Goal: Transaction & Acquisition: Purchase product/service

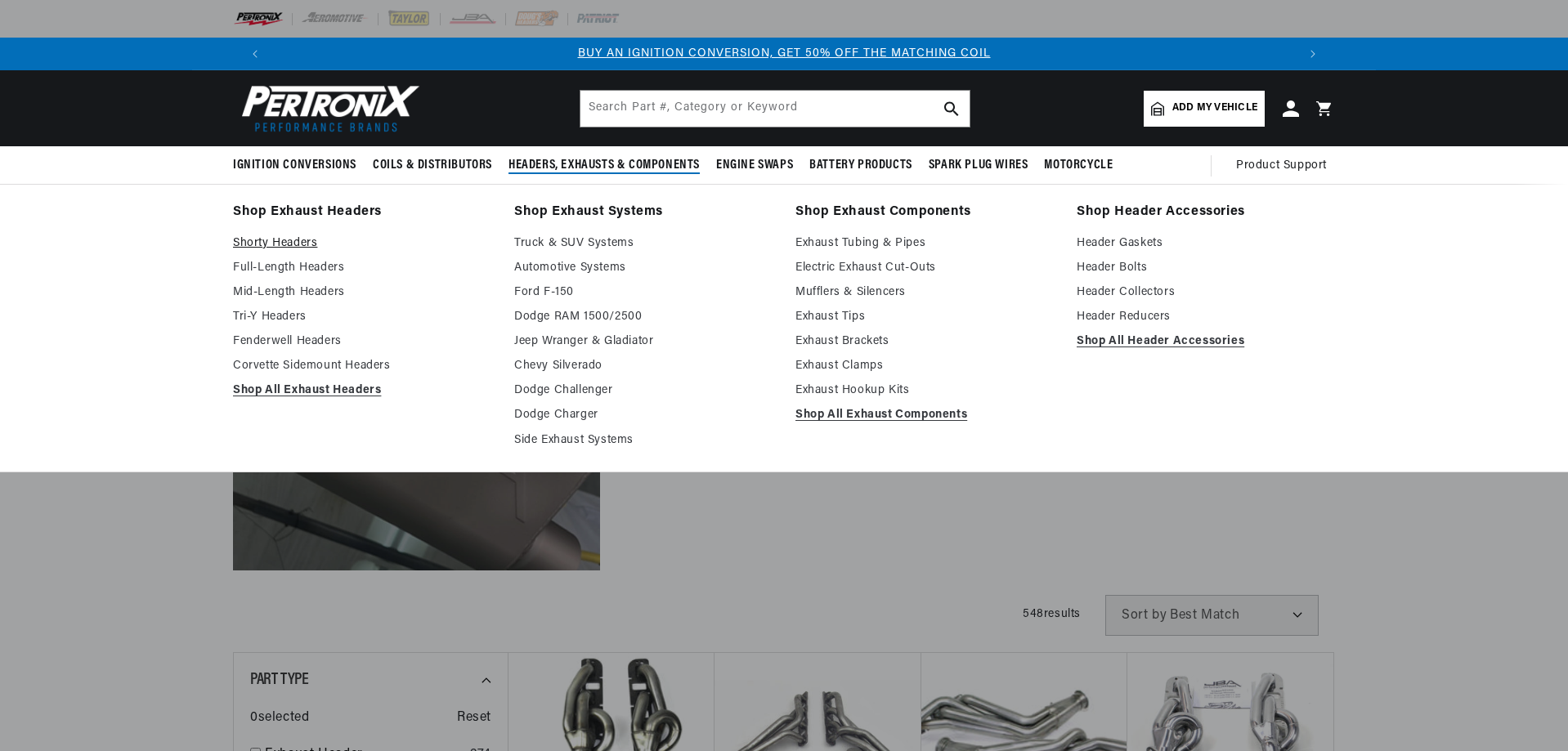
click at [271, 243] on link "Shorty Headers" at bounding box center [362, 243] width 258 height 20
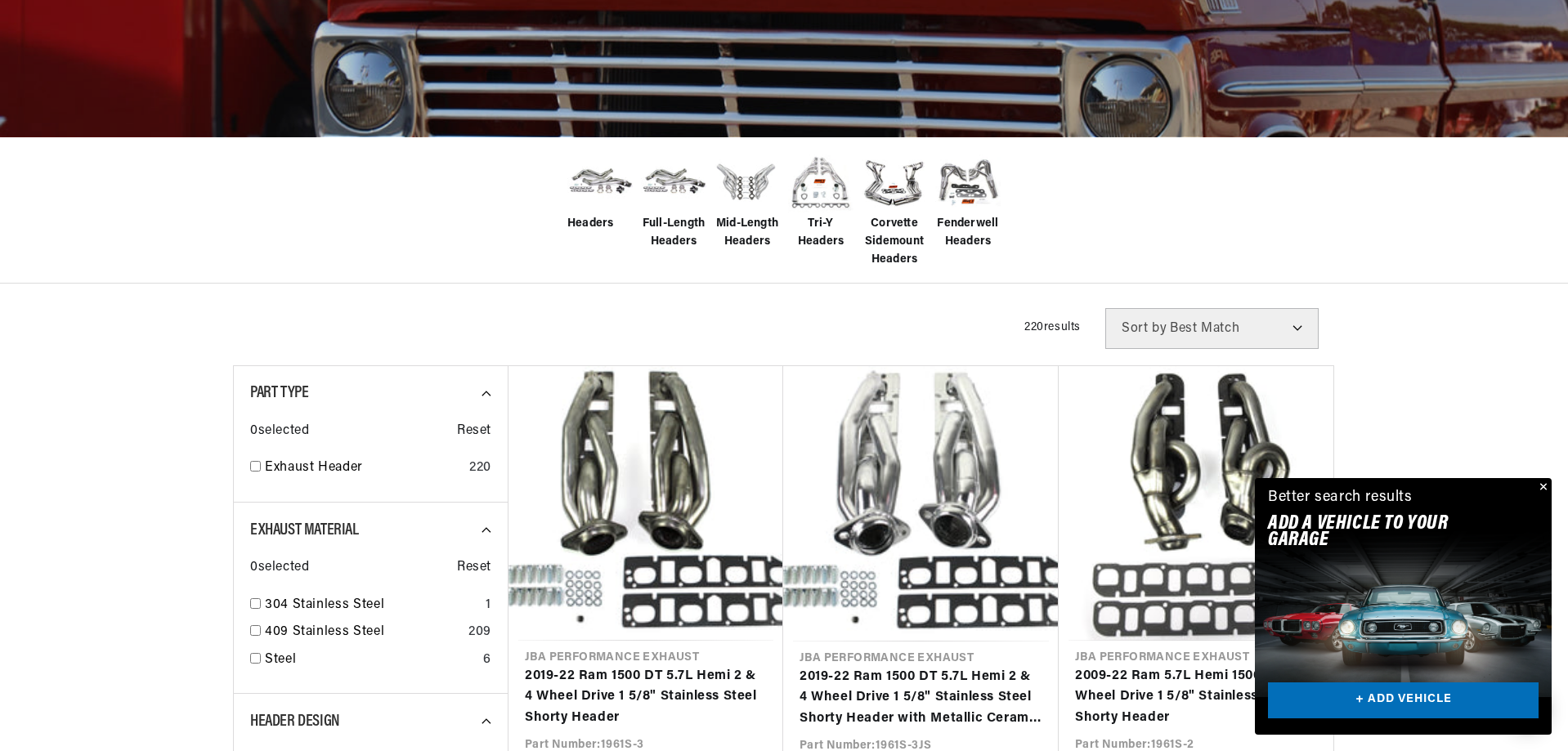
scroll to position [327, 0]
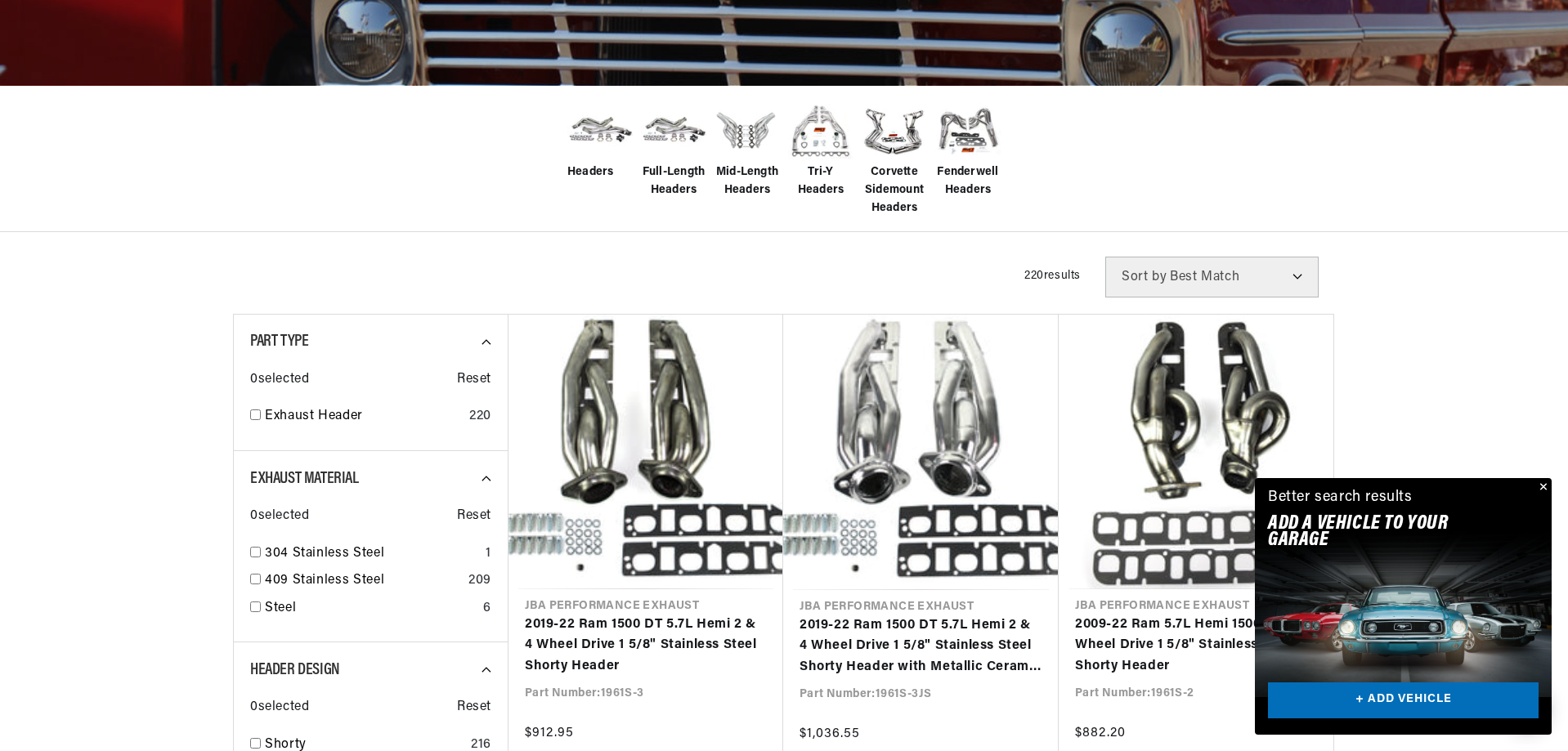
click at [1274, 282] on select "Best Match Featured Name, A-Z Name, Z-A Price, Low to High Price, High to Low" at bounding box center [1212, 276] width 213 height 41
click at [502, 275] on div "Filters 220 results Show Universal Parts Sort by Best Match Featured Name, A-Z …" at bounding box center [784, 276] width 1102 height 41
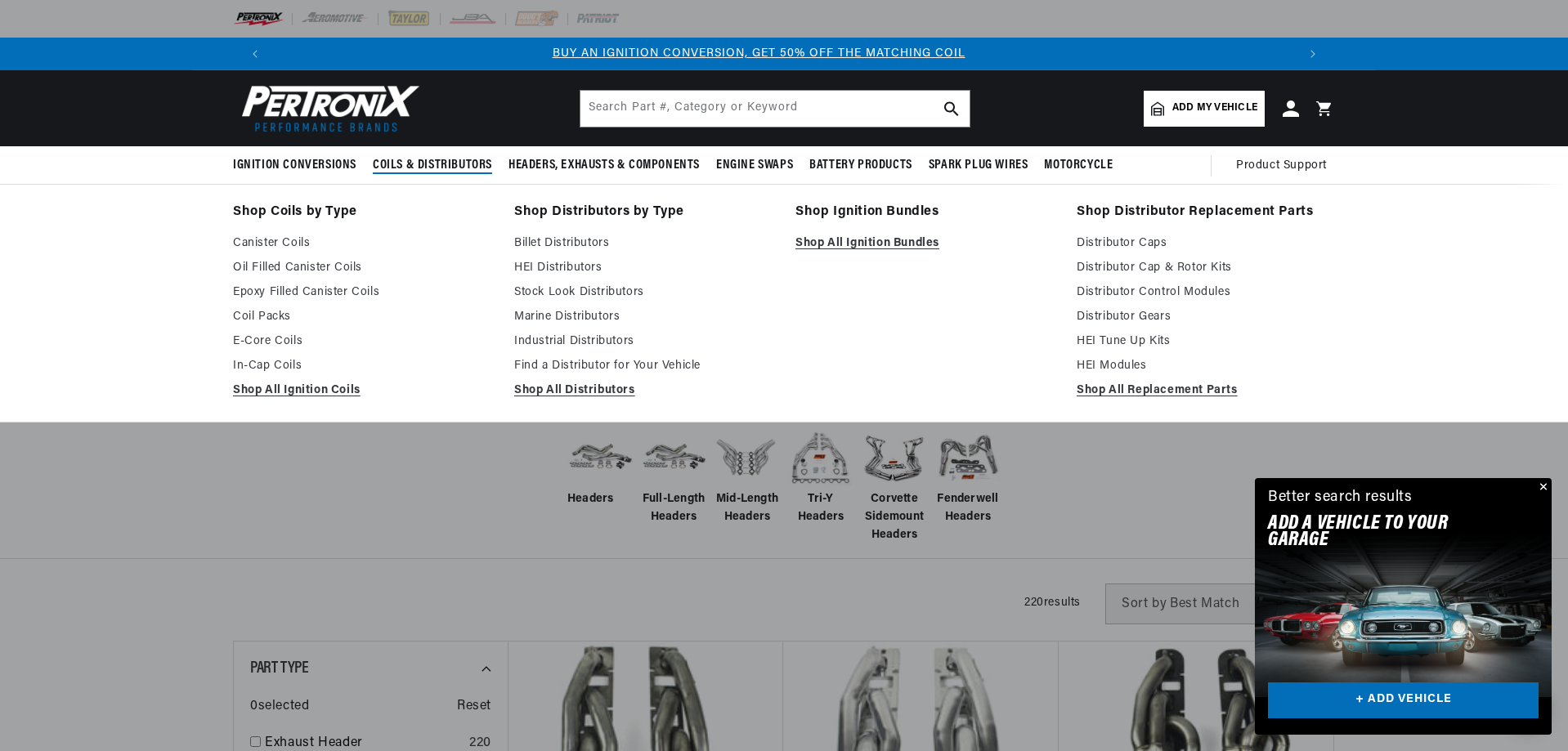
scroll to position [0, 0]
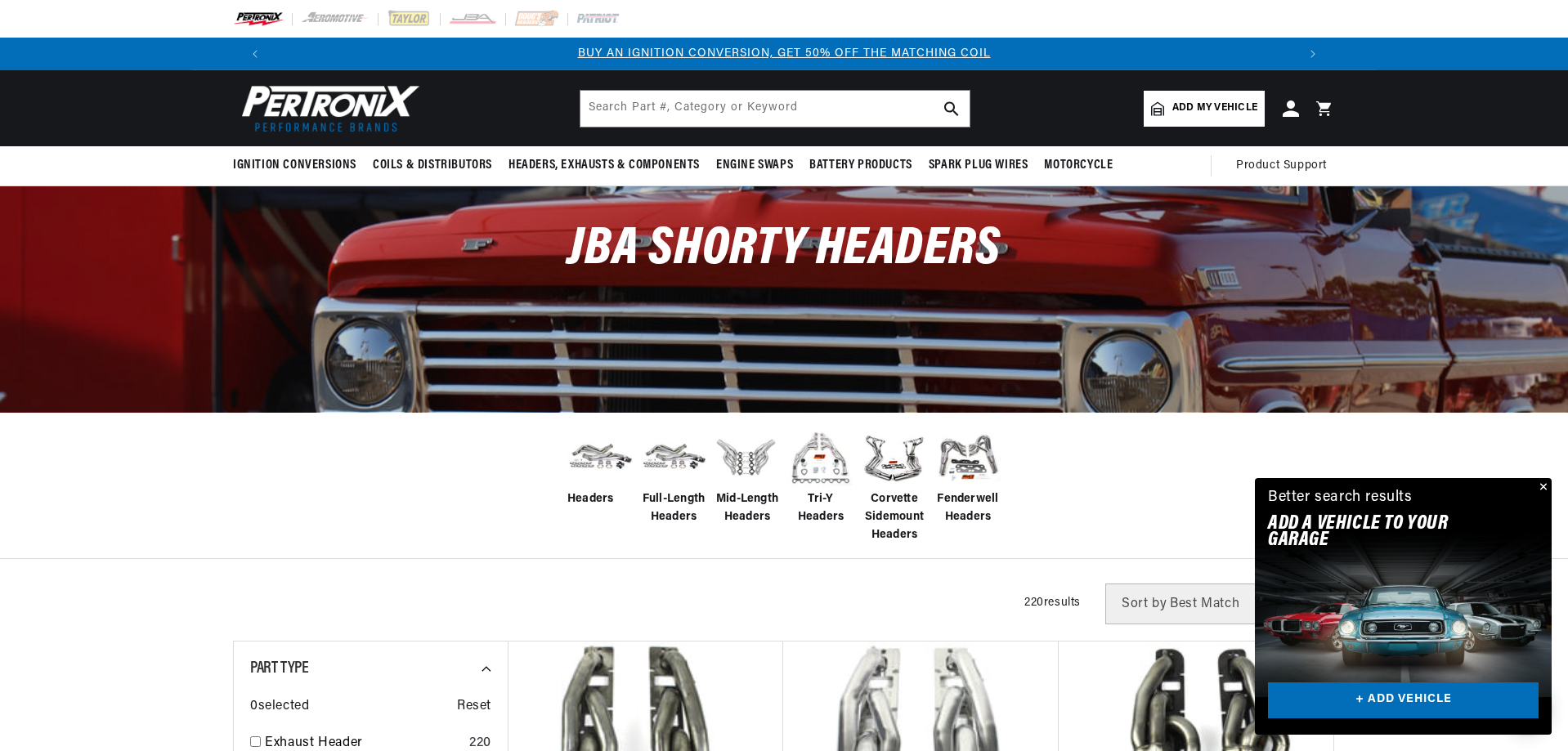
click at [1207, 106] on span "Add my vehicle" at bounding box center [1215, 108] width 85 height 16
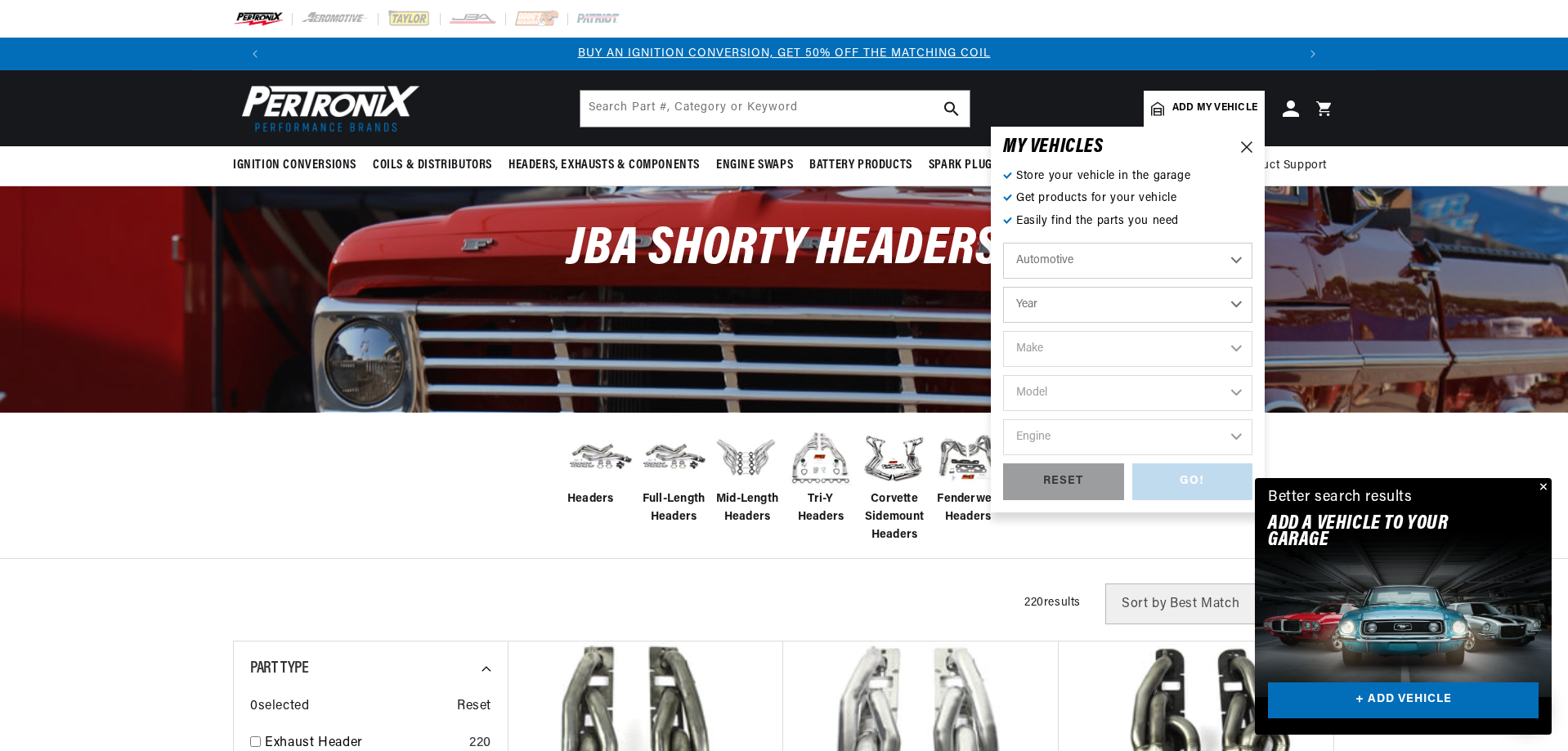
click at [1069, 304] on select "Year [DATE] 2021 2020 2019 2018 2017 2016 2015 2014 2013 2012 2011 2010 2009 20…" at bounding box center [1128, 305] width 249 height 36
select select "1971"
click at [1003, 287] on select "Year [DATE] 2021 2020 2019 2018 2017 2016 2015 2014 2013 2012 2011 2010 2009 20…" at bounding box center [1128, 305] width 249 height 36
select select "1971"
click at [1082, 357] on select "Make Alfa Romeo American Motors Aston [PERSON_NAME] Audi [GEOGRAPHIC_DATA] Avan…" at bounding box center [1128, 349] width 249 height 36
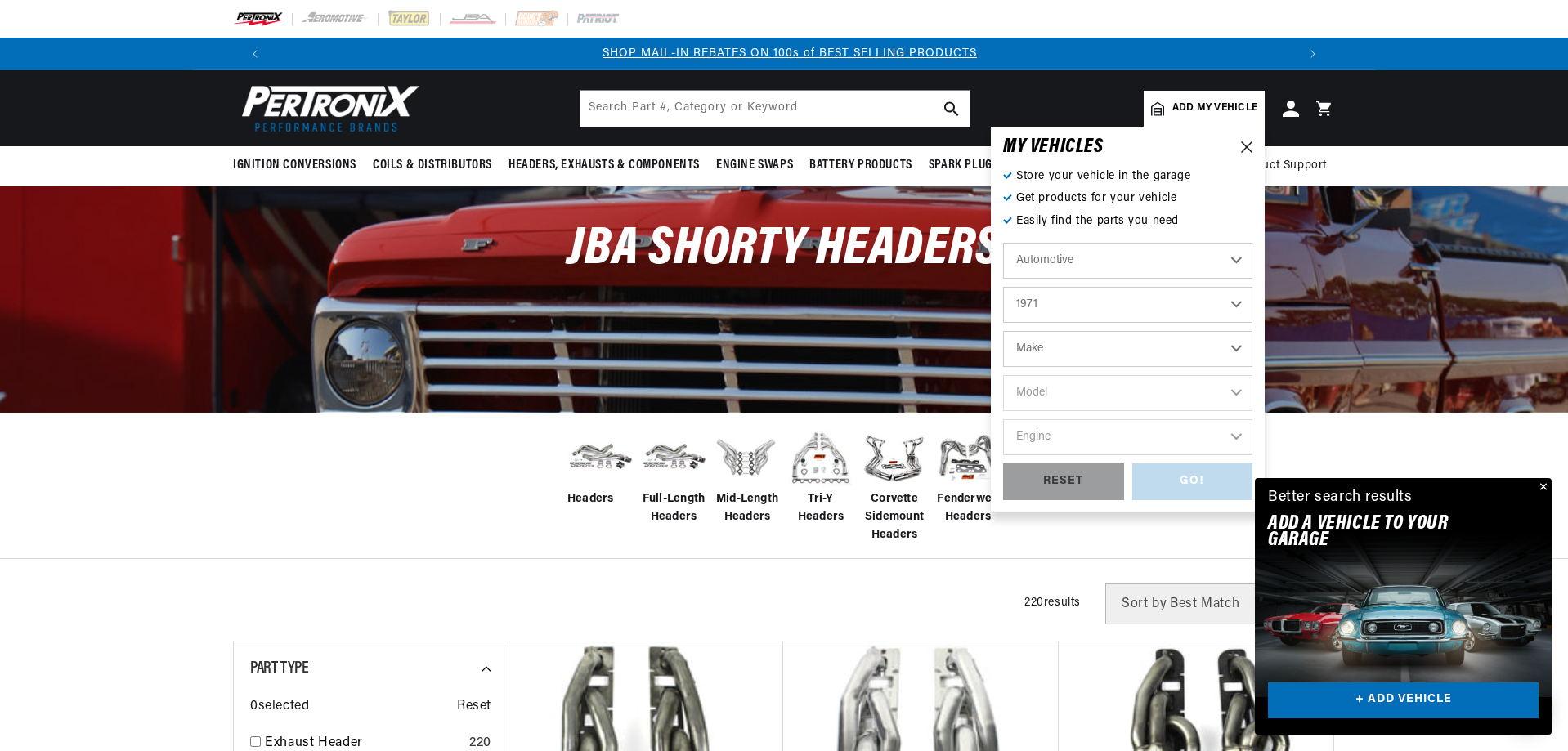
scroll to position [0, 1020]
select select "Chevrolet"
click at [1003, 331] on select "Make Alfa Romeo American Motors Aston [PERSON_NAME] Audi [GEOGRAPHIC_DATA] Avan…" at bounding box center [1128, 349] width 249 height 36
select select "Chevrolet"
click at [1087, 387] on select "Model [GEOGRAPHIC_DATA] [GEOGRAPHIC_DATA] Blazer [GEOGRAPHIC_DATA] C10 Pickup C…" at bounding box center [1128, 393] width 249 height 36
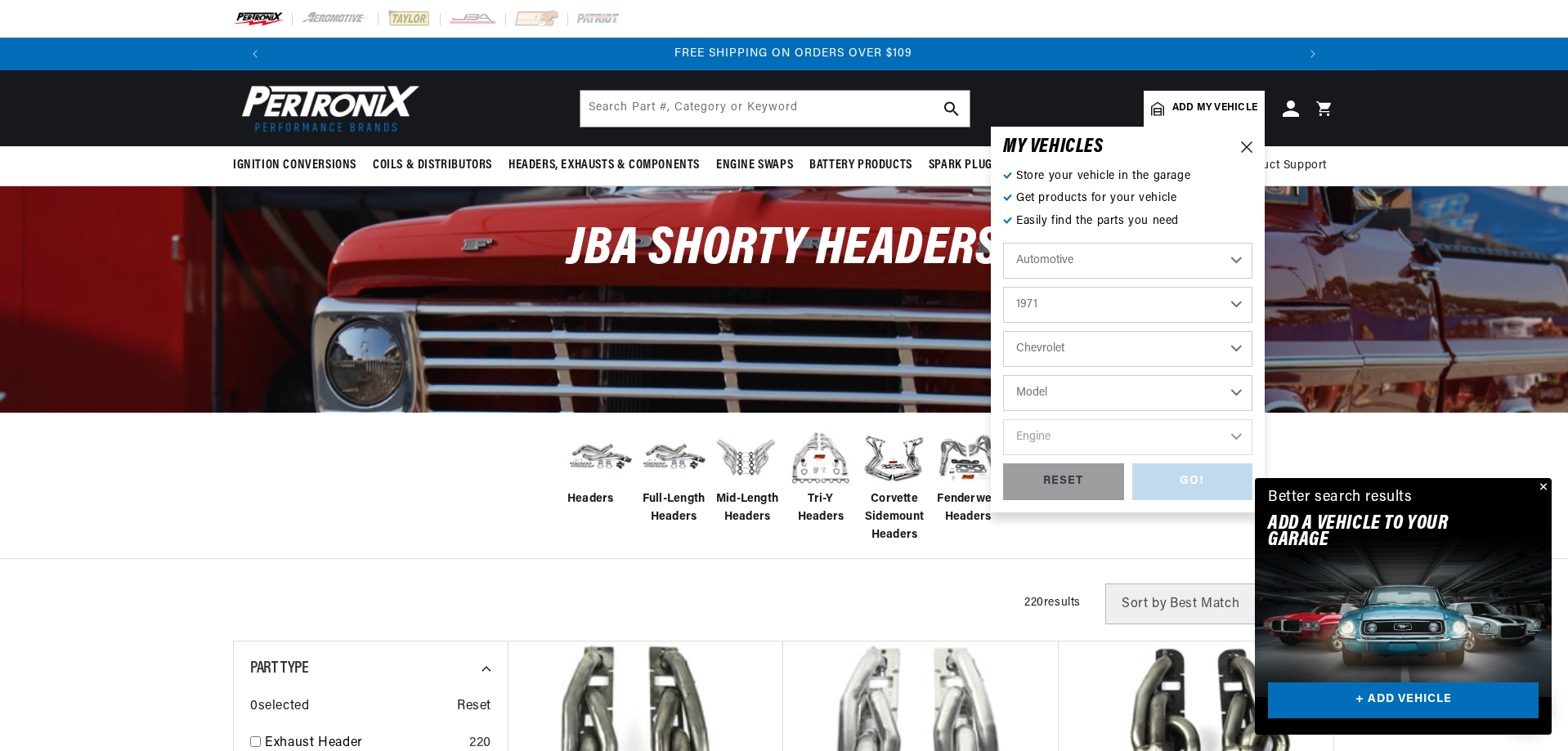
scroll to position [0, 2042]
select select "C20-Pickup"
click at [1003, 375] on select "Model [GEOGRAPHIC_DATA] [GEOGRAPHIC_DATA] Blazer [GEOGRAPHIC_DATA] C10 Pickup C…" at bounding box center [1128, 393] width 249 height 36
select select "C20-Pickup"
click at [1116, 438] on select "Engine 3.8L 4.6L 5.3L 5.4L 6.5L 250cid / 4.1L 292cid / 4.8L 305cid / 5.0L 307ci…" at bounding box center [1128, 437] width 249 height 36
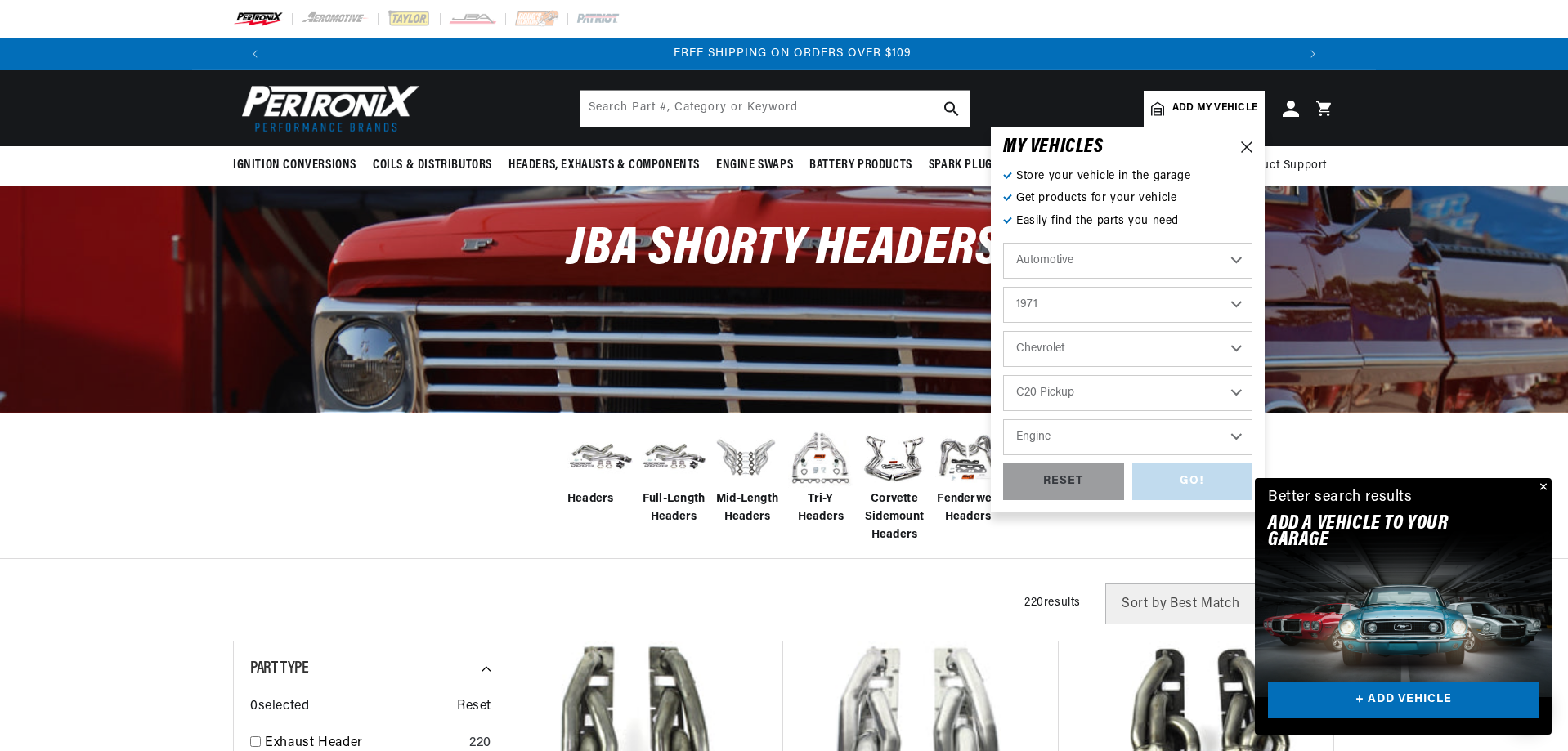
select select "454cid-7.4L"
click at [1003, 419] on select "Engine 3.8L 4.6L 5.3L 5.4L 6.5L 250cid / 4.1L 292cid / 4.8L 305cid / 5.0L 307ci…" at bounding box center [1128, 437] width 249 height 36
select select "454cid-7.4L"
click at [1191, 479] on div "GO!" at bounding box center [1193, 482] width 121 height 36
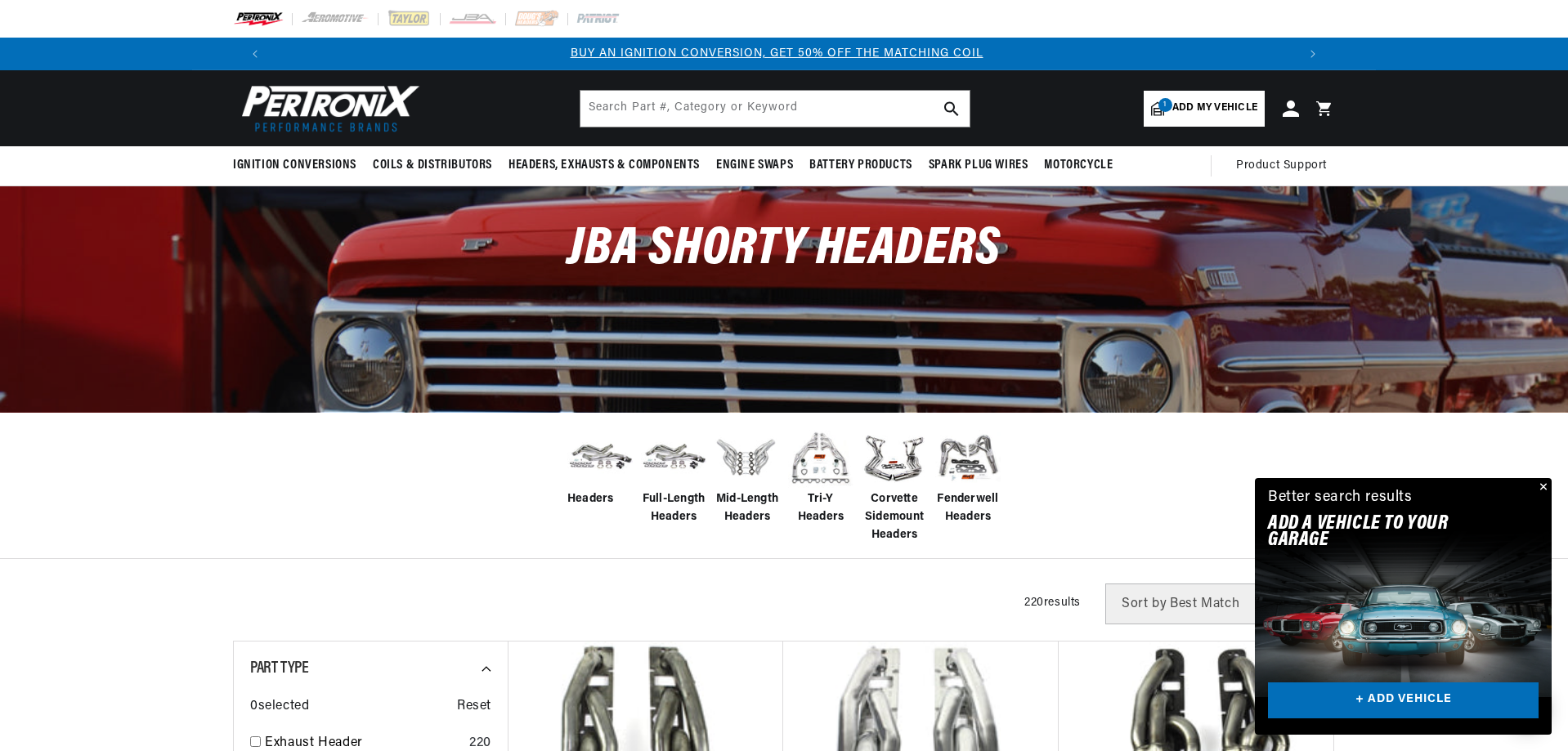
scroll to position [0, 0]
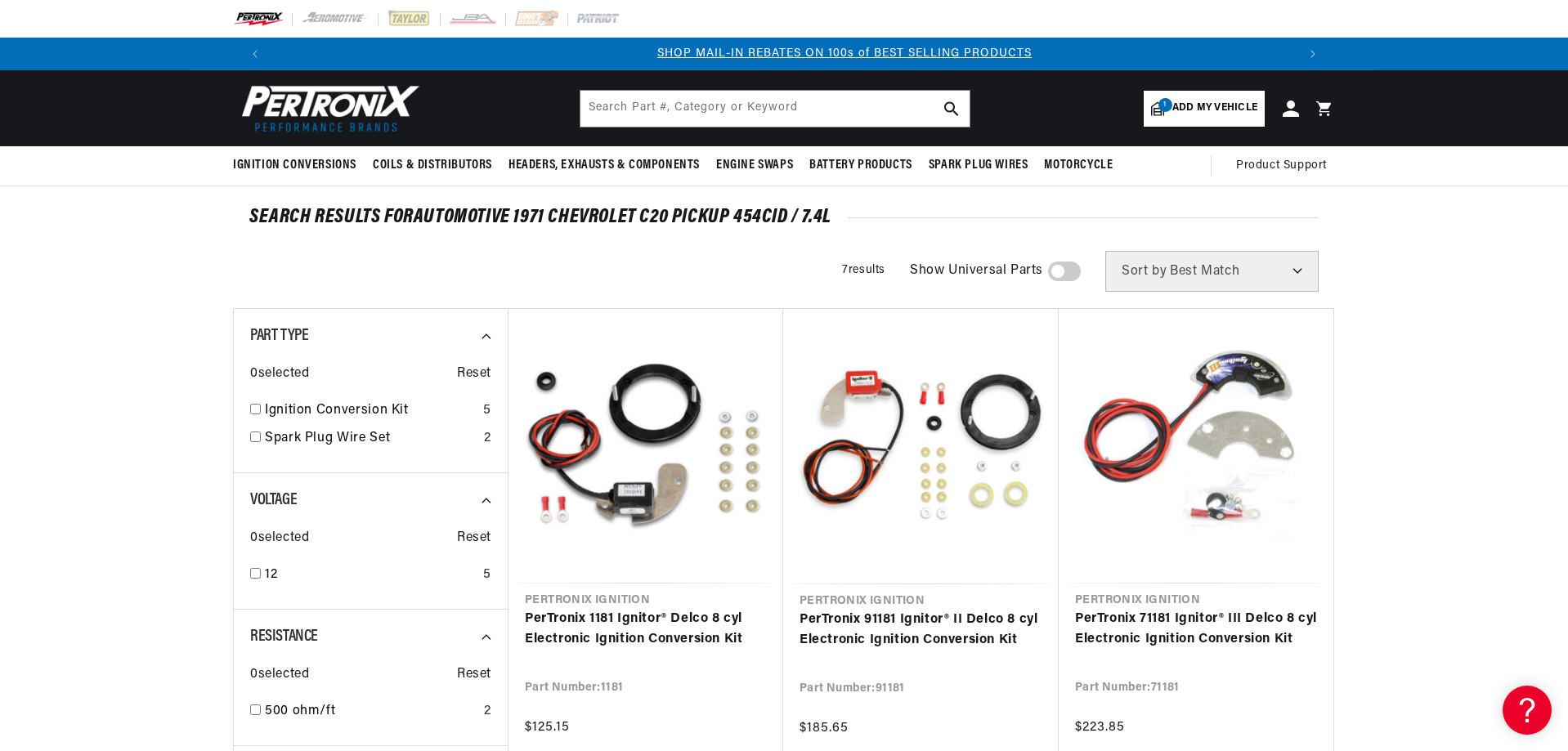
scroll to position [0, 1020]
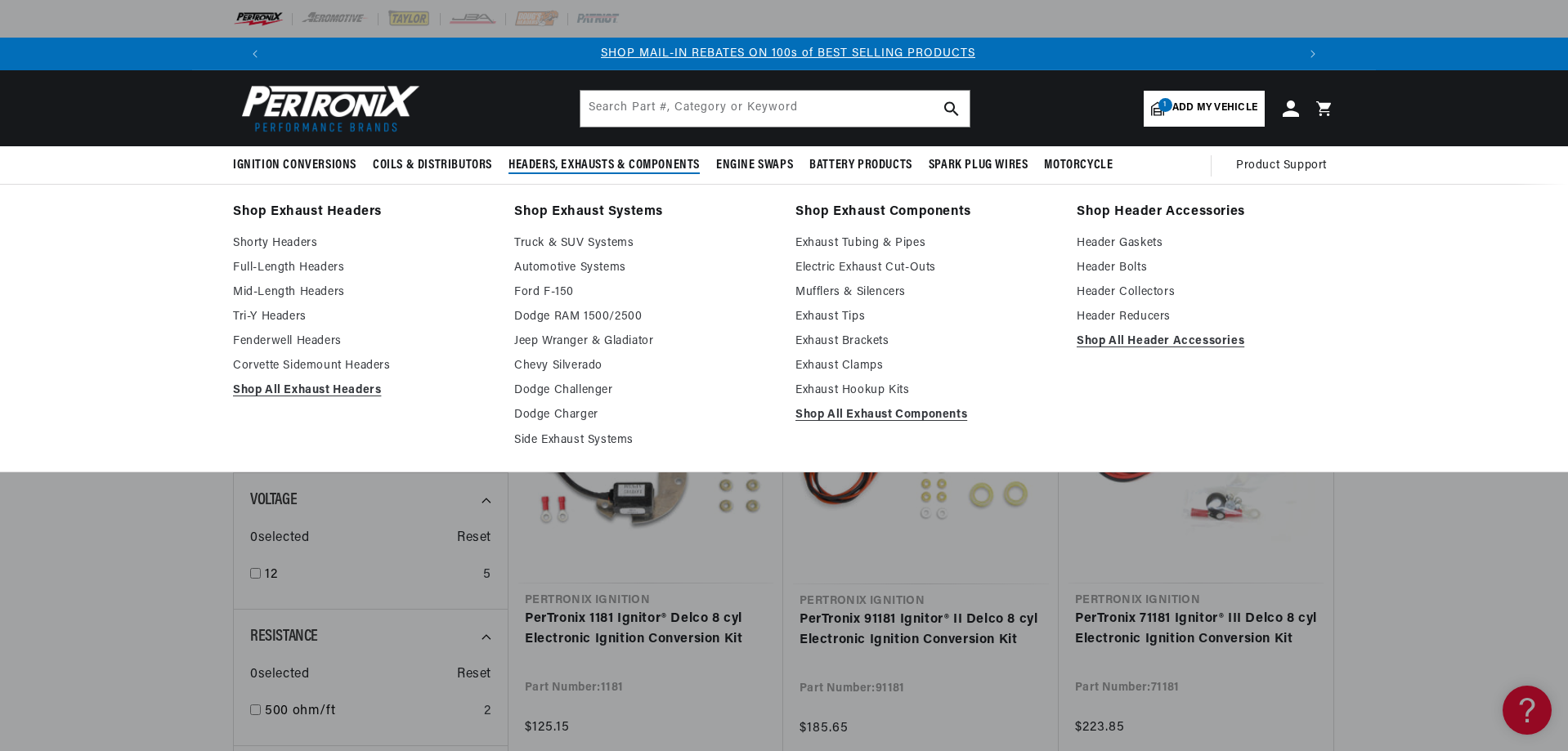
click at [573, 159] on span "Headers, Exhausts & Components" at bounding box center [604, 165] width 191 height 17
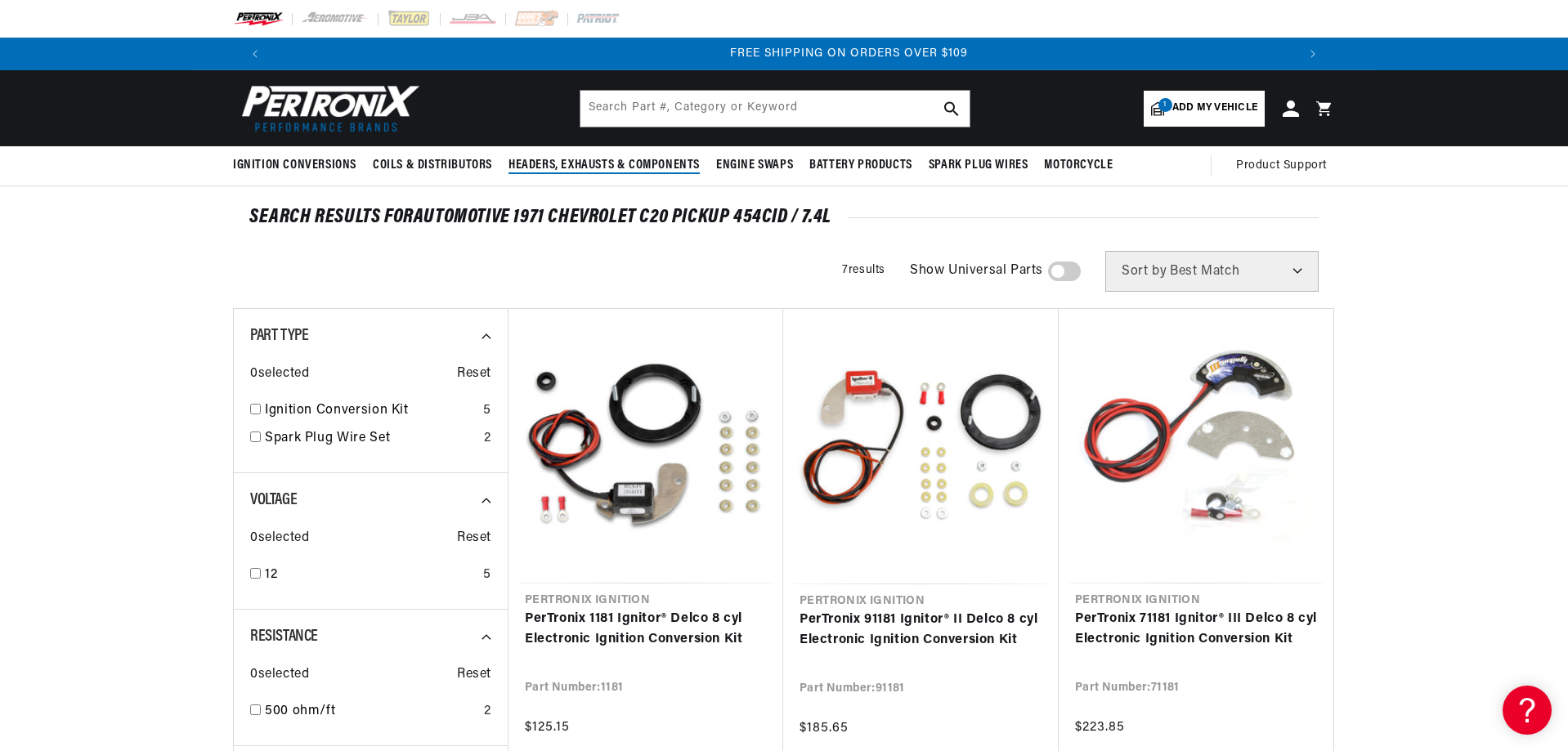
scroll to position [0, 2042]
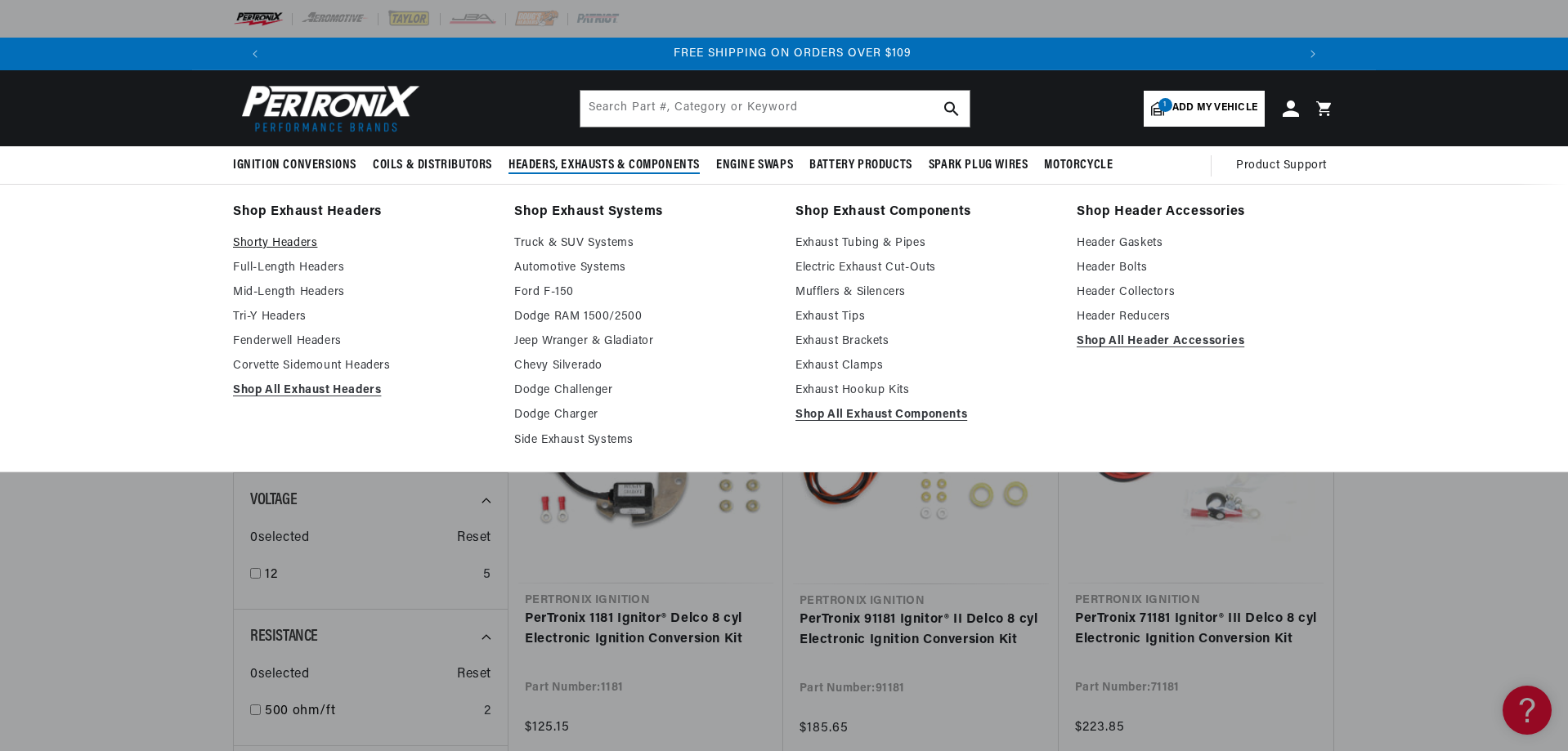
click at [282, 243] on link "Shorty Headers" at bounding box center [362, 243] width 258 height 20
